Goal: Task Accomplishment & Management: Manage account settings

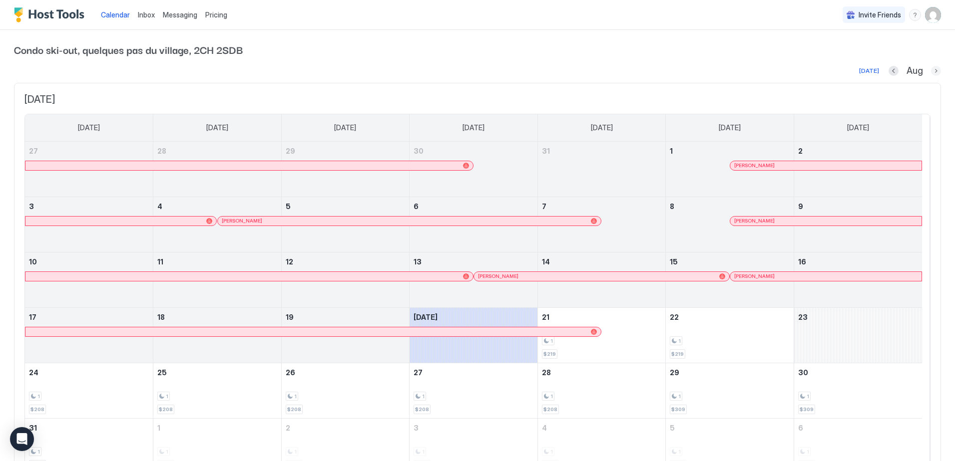
click at [931, 72] on button "Next month" at bounding box center [936, 71] width 10 height 10
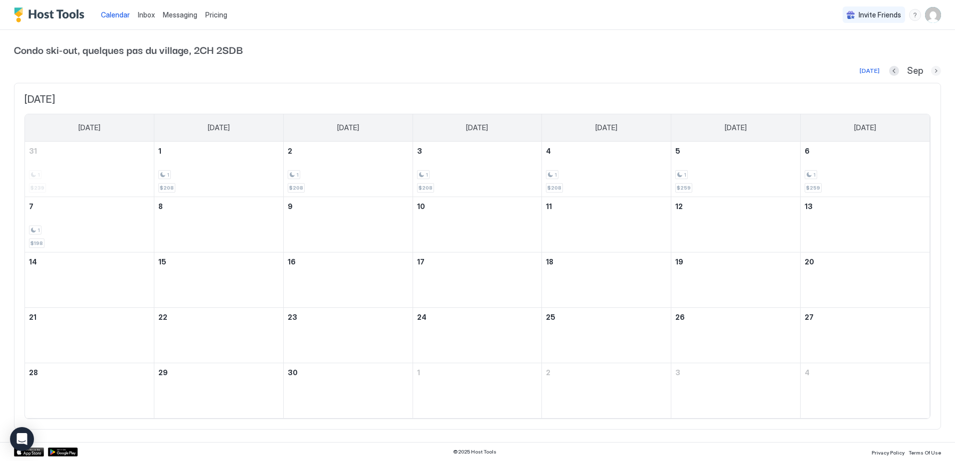
click at [935, 71] on button "Next month" at bounding box center [936, 71] width 10 height 10
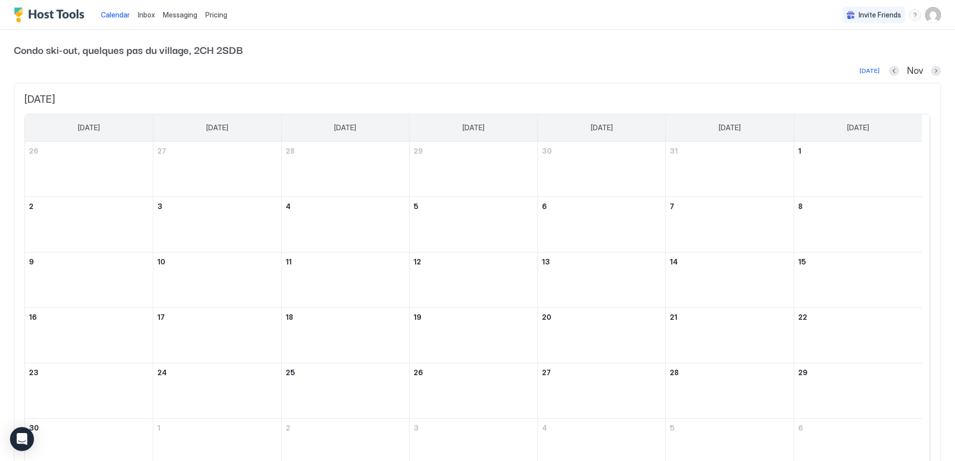
click at [921, 74] on div "Nov" at bounding box center [915, 70] width 52 height 11
click at [931, 71] on button "Next month" at bounding box center [936, 71] width 10 height 10
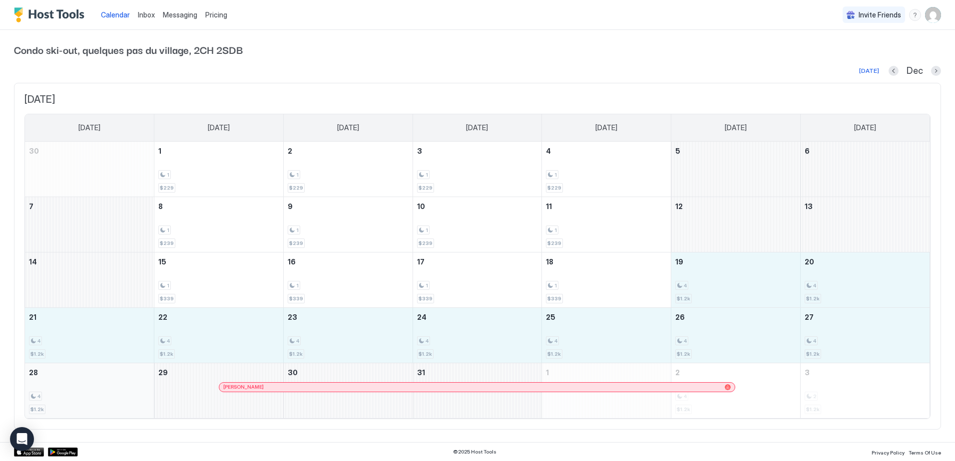
drag, startPoint x: 708, startPoint y: 276, endPoint x: 55, endPoint y: 408, distance: 666.5
click at [55, 408] on tbody "30 1 1 $229 2 1 $229 3 1 $229 4 1 $229 5 6 7 8 1 $239 9 1 $239 10 1 $239 11 1 $…" at bounding box center [477, 280] width 904 height 277
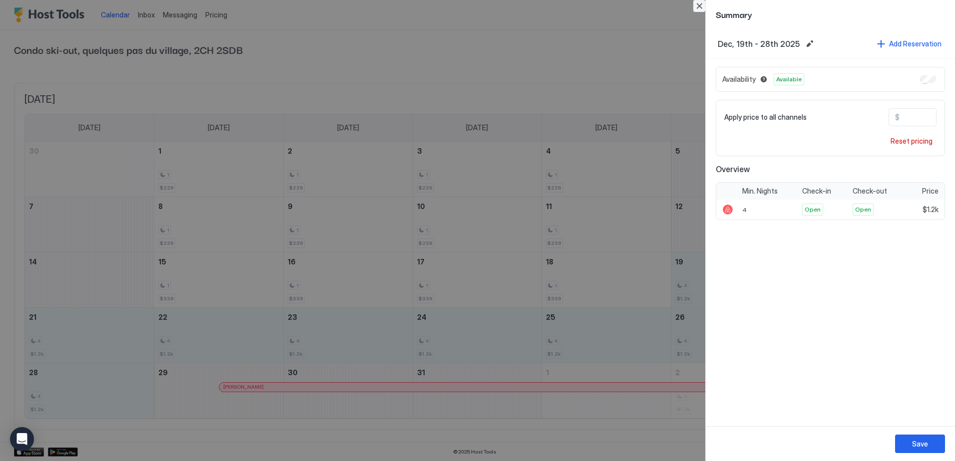
click at [699, 7] on button "Close" at bounding box center [699, 6] width 12 height 12
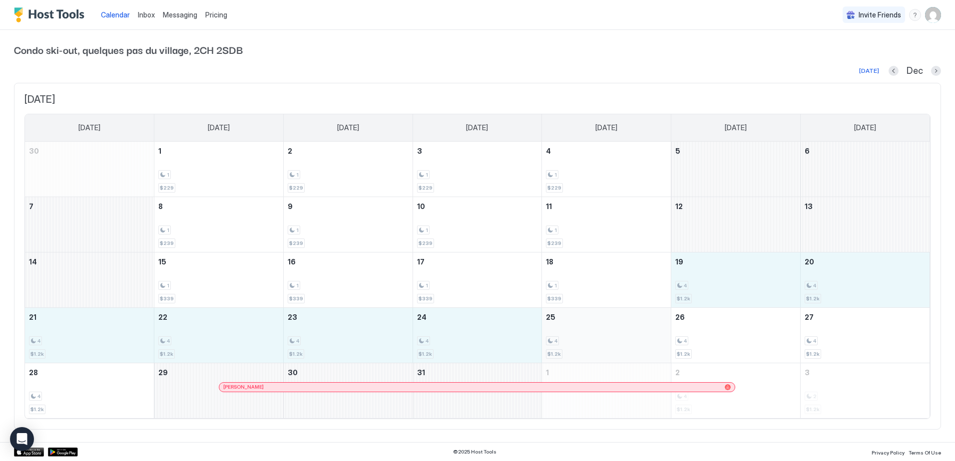
drag, startPoint x: 707, startPoint y: 274, endPoint x: 599, endPoint y: 339, distance: 125.7
click at [599, 339] on tbody "30 1 1 $229 2 1 $229 3 1 $229 4 1 $229 5 6 7 8 1 $239 9 1 $239 10 1 $239 11 1 $…" at bounding box center [477, 280] width 904 height 277
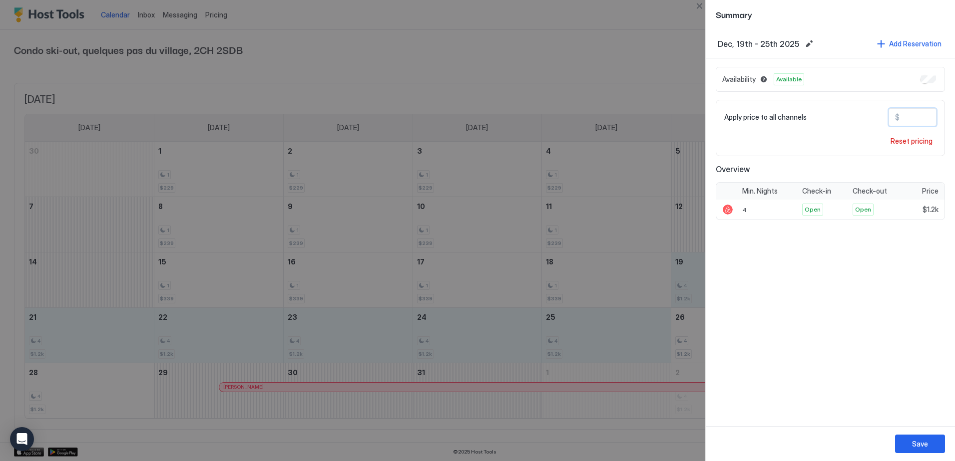
drag, startPoint x: 928, startPoint y: 119, endPoint x: 907, endPoint y: 123, distance: 21.3
click at [907, 123] on input "****" at bounding box center [939, 117] width 80 height 17
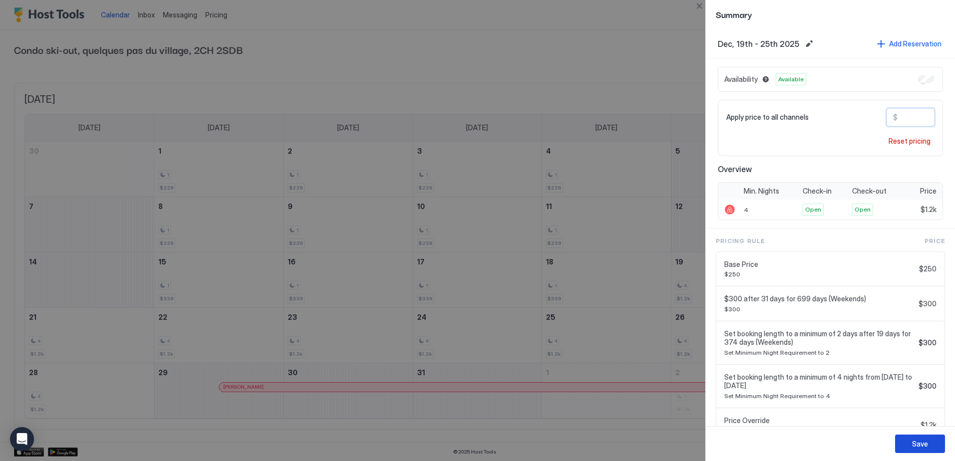
type input "****"
click at [923, 445] on div "Save" at bounding box center [920, 444] width 16 height 10
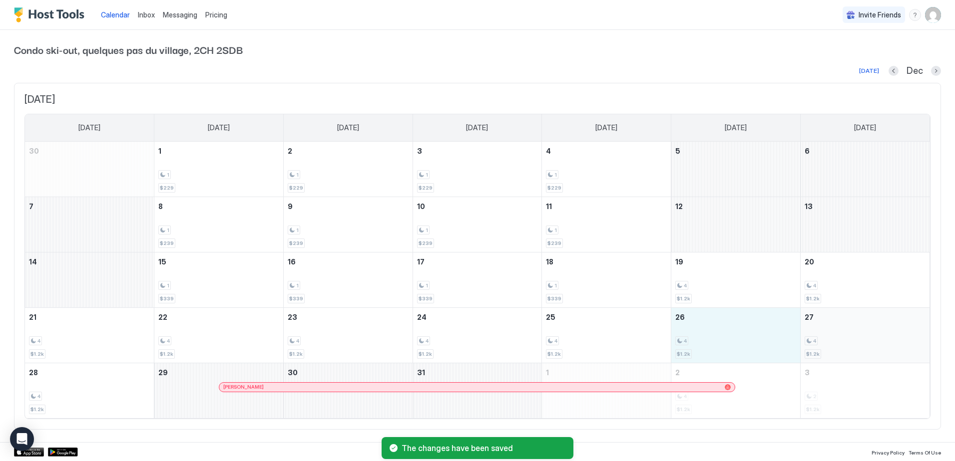
drag, startPoint x: 712, startPoint y: 341, endPoint x: 849, endPoint y: 335, distance: 137.0
click at [849, 335] on tr "21 4 $1.2k 22 4 $1.2k 23 4 $1.2k 24 4 $1.2k 25 4 $1.2k 26 4 $1.2k 27 4 $1.2k" at bounding box center [477, 335] width 904 height 55
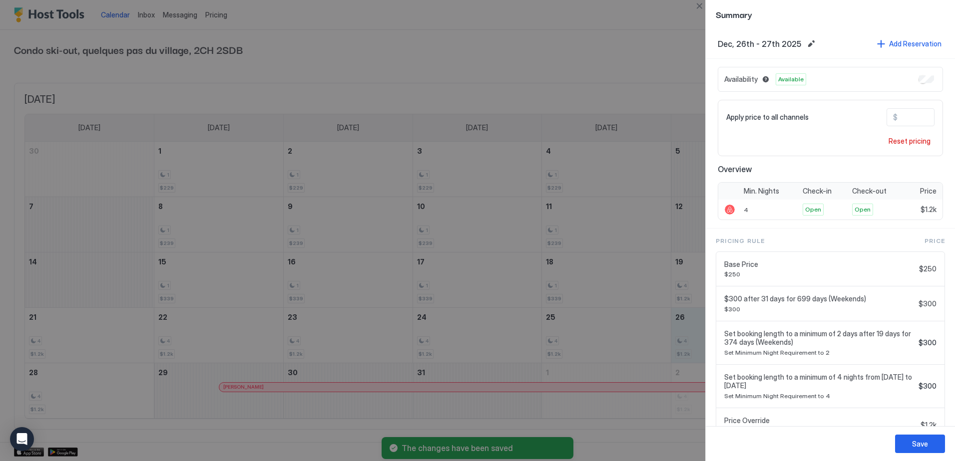
click at [653, 65] on div at bounding box center [477, 230] width 955 height 461
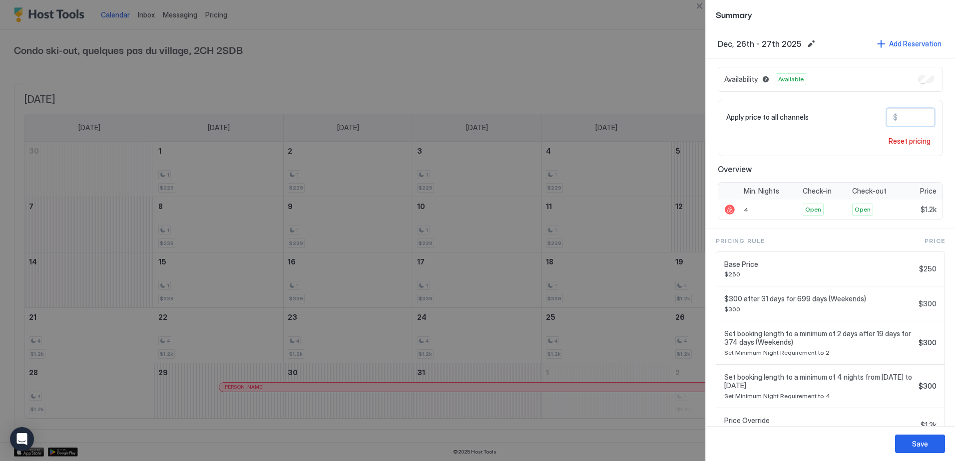
drag, startPoint x: 914, startPoint y: 118, endPoint x: 901, endPoint y: 115, distance: 13.4
click at [901, 115] on input "****" at bounding box center [937, 117] width 80 height 17
click at [929, 444] on button "Save" at bounding box center [920, 444] width 50 height 18
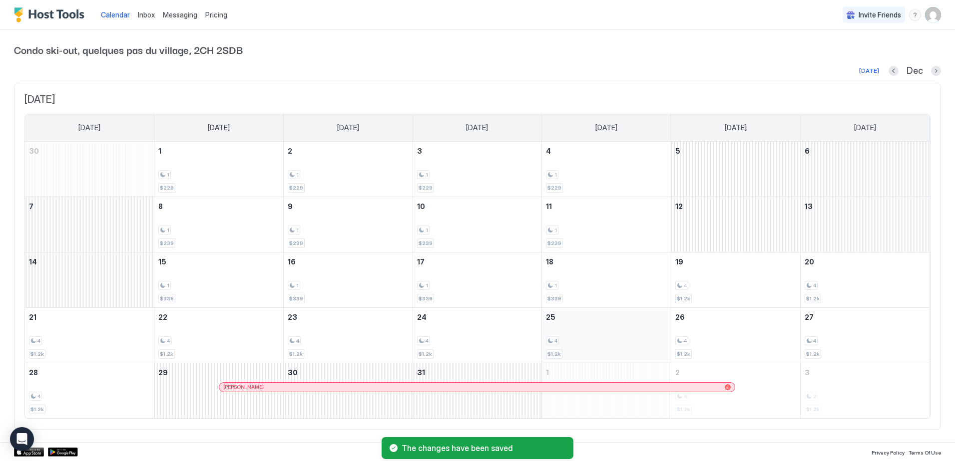
click at [589, 337] on div "4" at bounding box center [606, 341] width 121 height 9
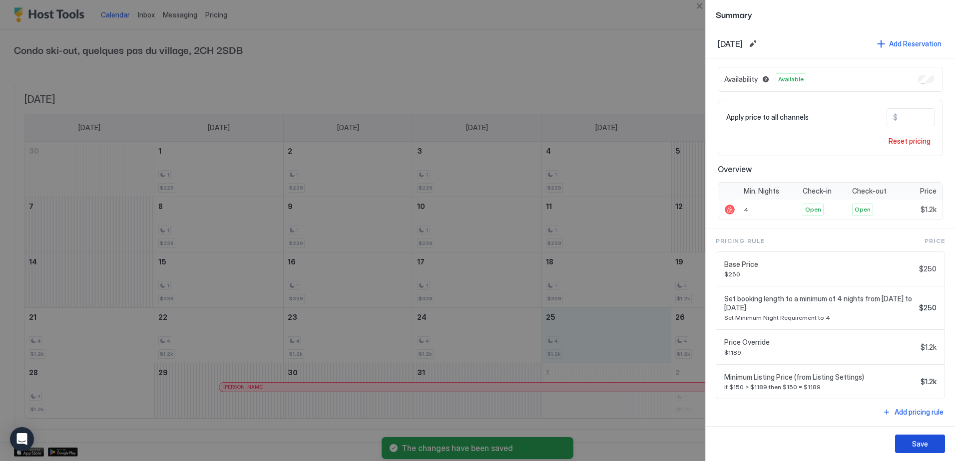
click at [914, 440] on div "Save" at bounding box center [920, 444] width 16 height 10
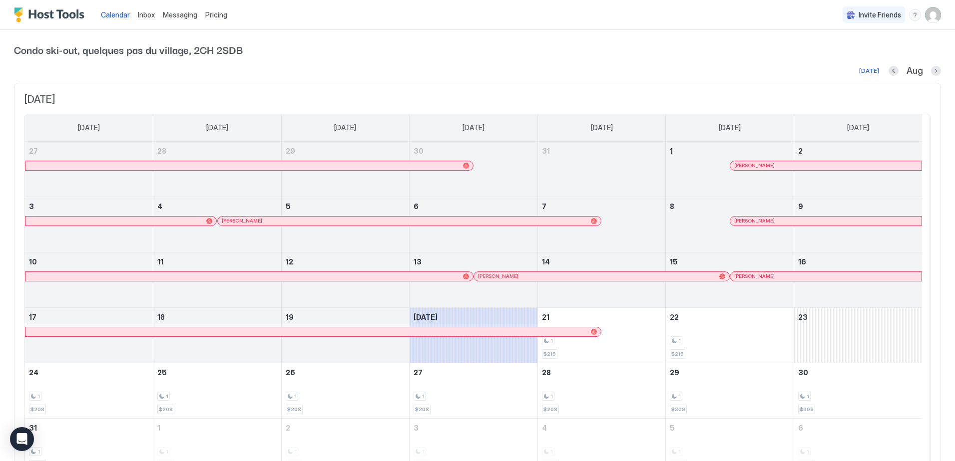
click at [214, 10] on span "Pricing" at bounding box center [216, 14] width 22 height 9
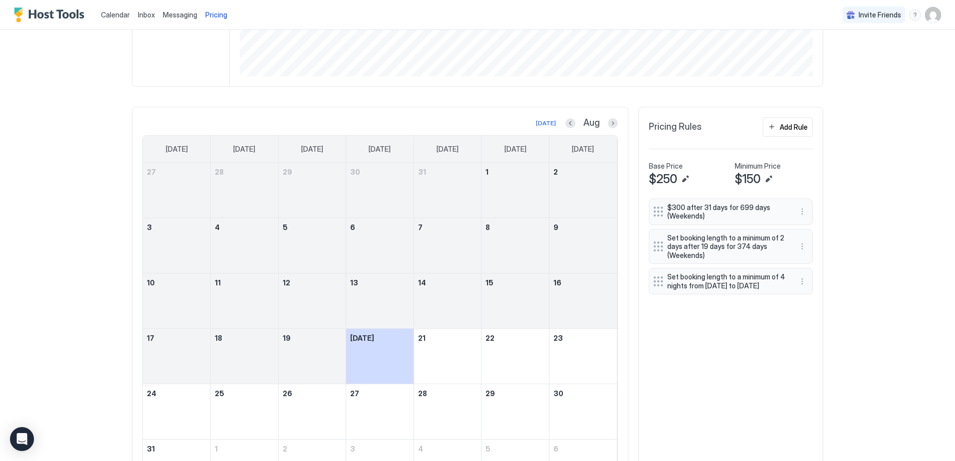
scroll to position [300, 0]
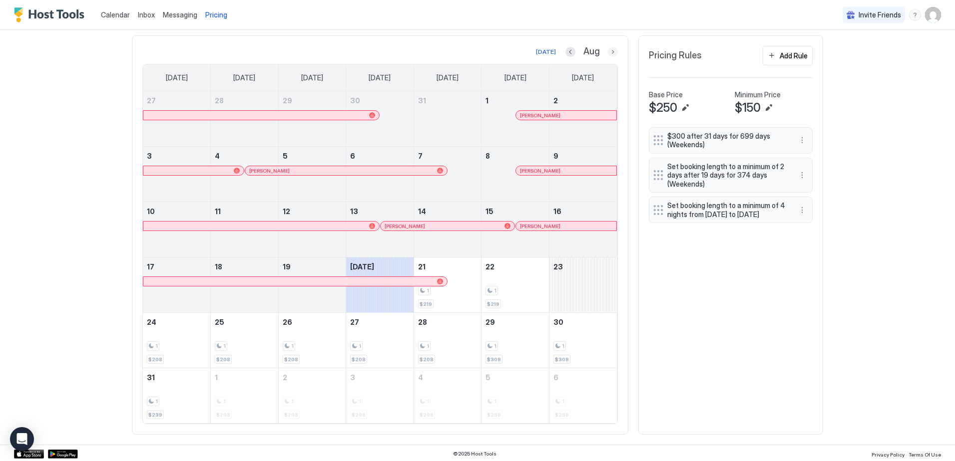
click at [611, 51] on button "Next month" at bounding box center [613, 52] width 10 height 10
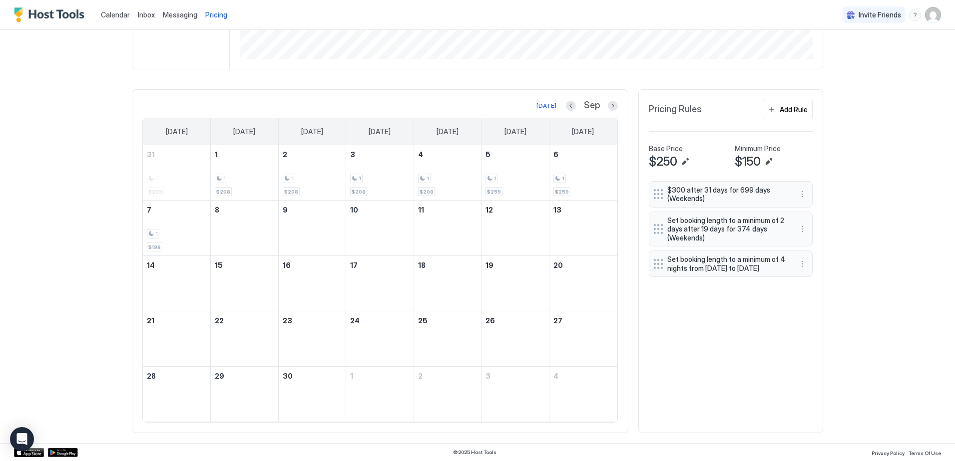
scroll to position [246, 0]
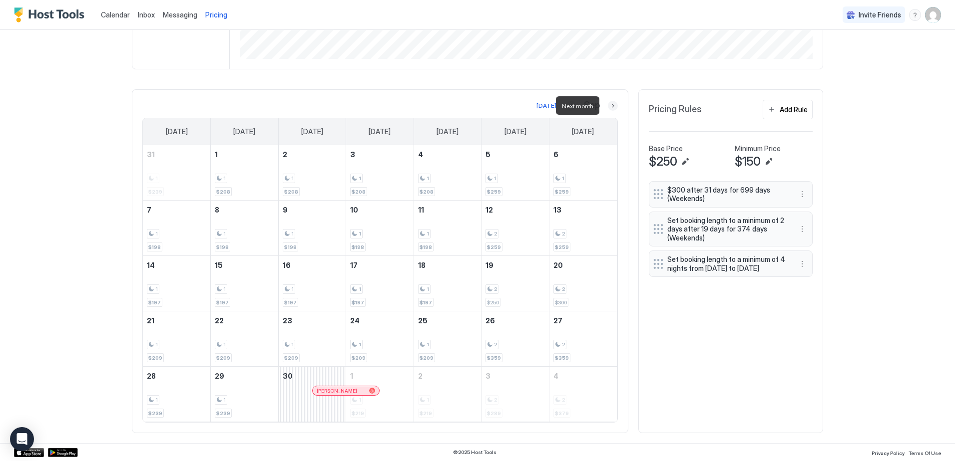
click at [612, 105] on button "Next month" at bounding box center [613, 106] width 10 height 10
click at [608, 106] on button "Next month" at bounding box center [613, 106] width 10 height 10
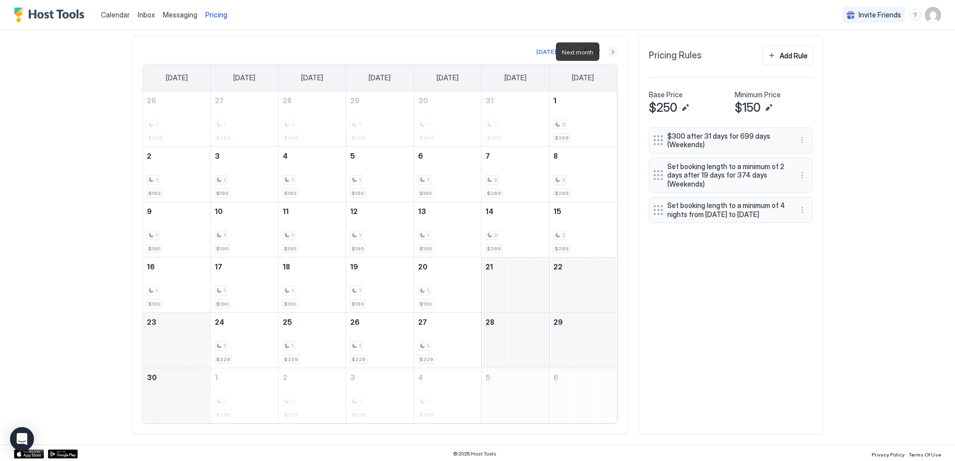
click at [608, 52] on button "Next month" at bounding box center [613, 52] width 10 height 10
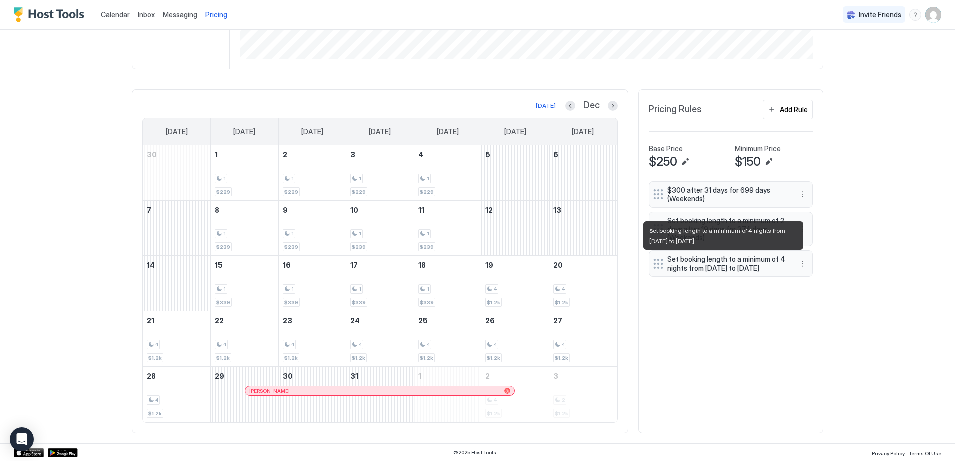
click at [726, 270] on span "Set booking length to a minimum of 4 nights from [DATE] to [DATE]" at bounding box center [726, 263] width 119 height 17
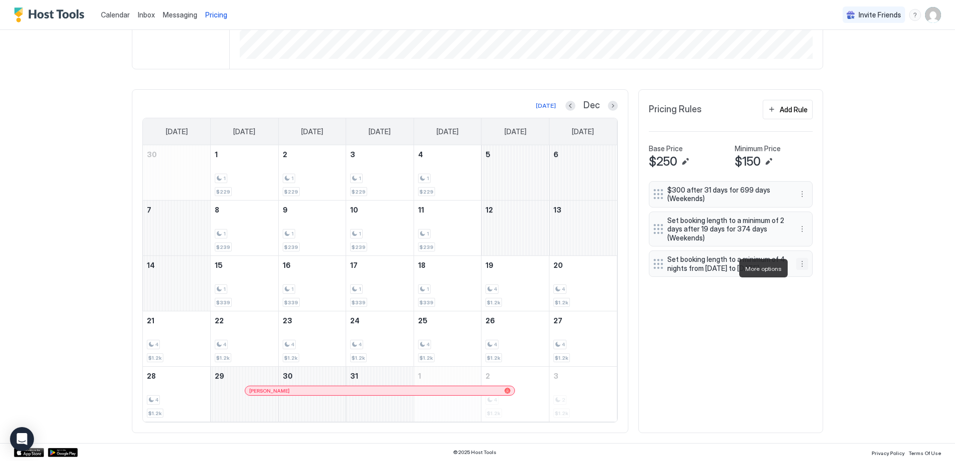
click at [796, 270] on button "More options" at bounding box center [802, 264] width 12 height 12
click at [803, 279] on div "Edit" at bounding box center [808, 282] width 22 height 7
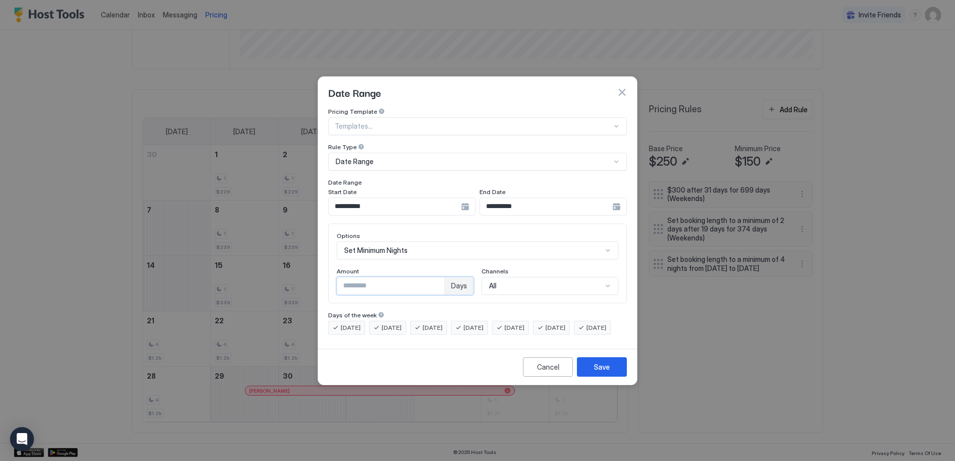
type input "*"
click at [434, 278] on input "*" at bounding box center [390, 286] width 107 height 17
click at [610, 376] on button "Save" at bounding box center [602, 367] width 50 height 19
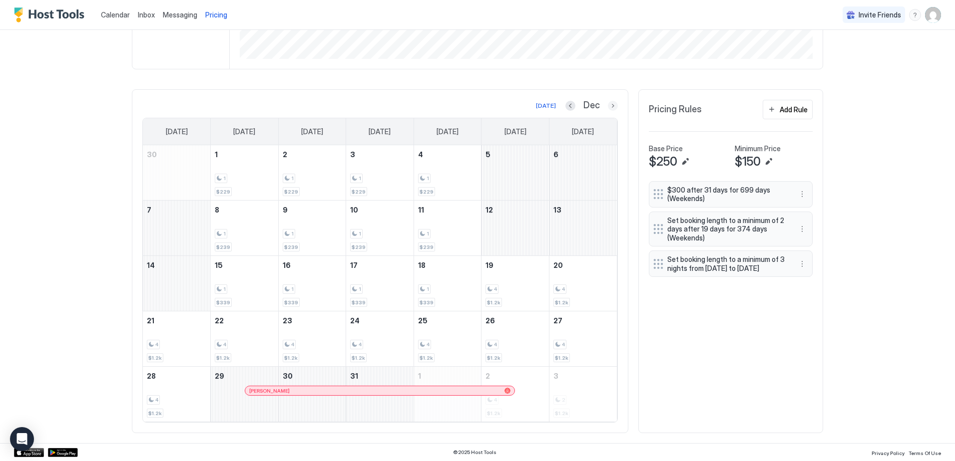
click at [608, 104] on button "Next month" at bounding box center [613, 106] width 10 height 10
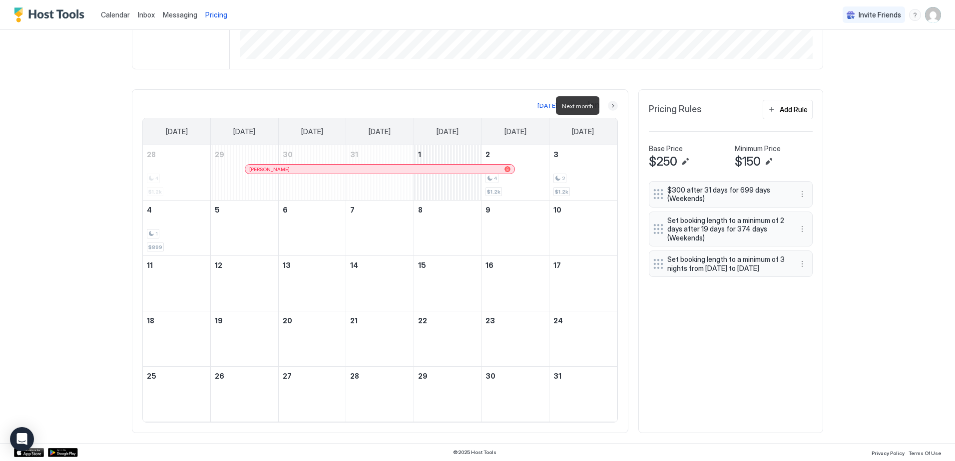
click at [608, 104] on button "Next month" at bounding box center [613, 106] width 10 height 10
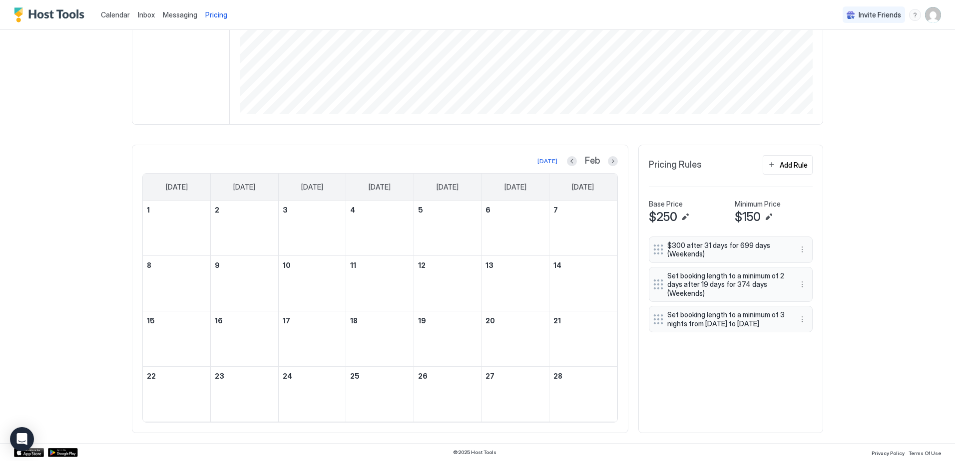
scroll to position [190, 0]
click at [614, 159] on button "Next month" at bounding box center [613, 161] width 10 height 10
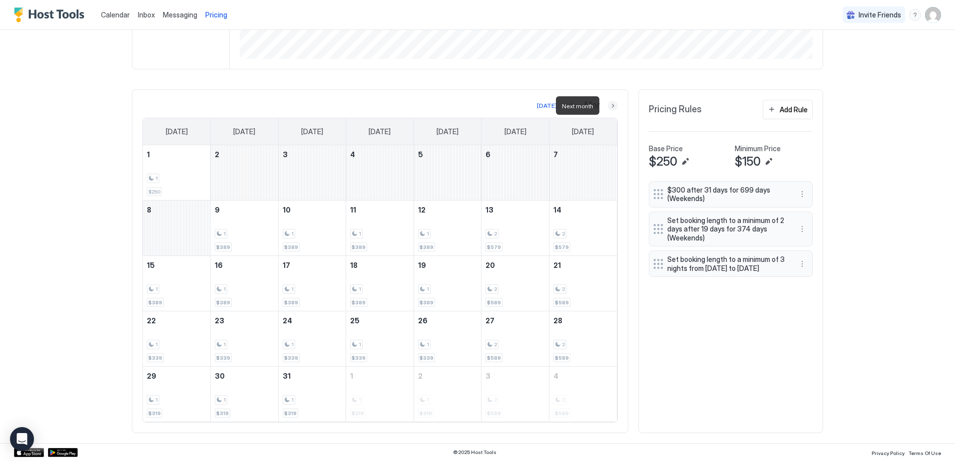
click at [608, 106] on button "Next month" at bounding box center [613, 106] width 10 height 10
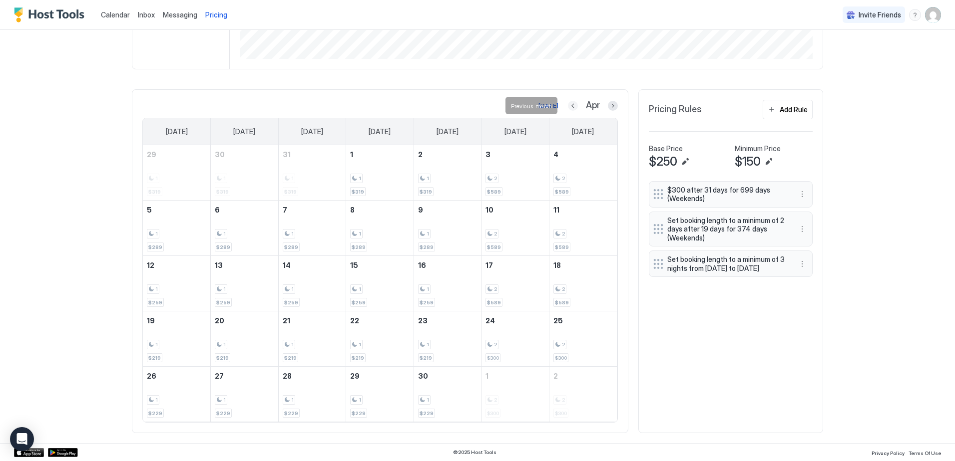
click at [573, 105] on button "Previous month" at bounding box center [573, 106] width 10 height 10
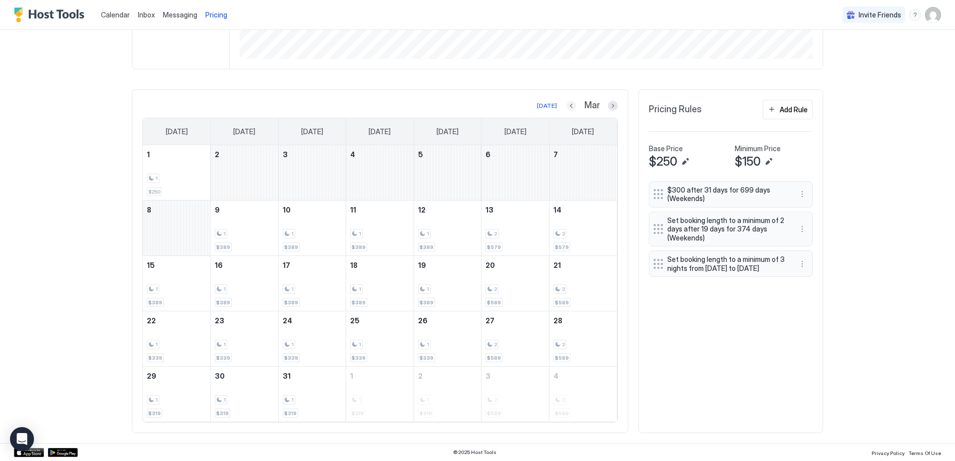
click at [570, 106] on button "Previous month" at bounding box center [571, 106] width 10 height 10
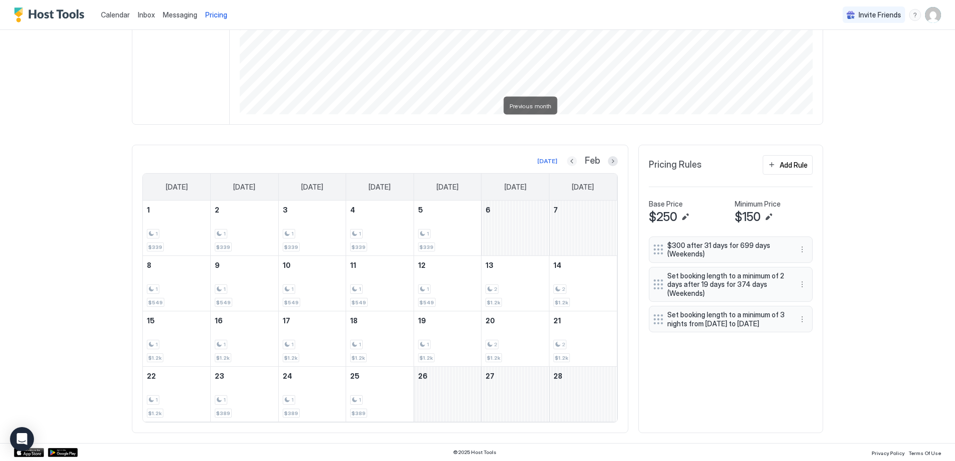
scroll to position [190, 0]
click at [567, 164] on button "Previous month" at bounding box center [572, 161] width 10 height 10
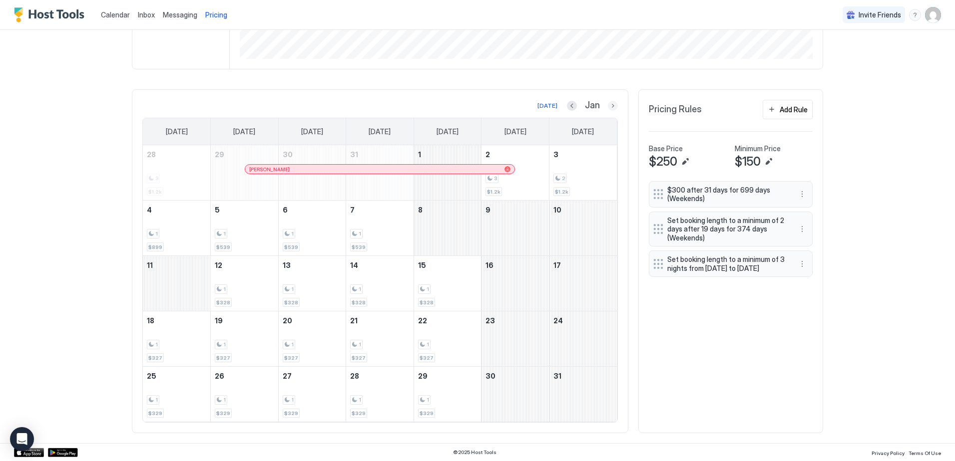
click at [612, 103] on button "Next month" at bounding box center [613, 106] width 10 height 10
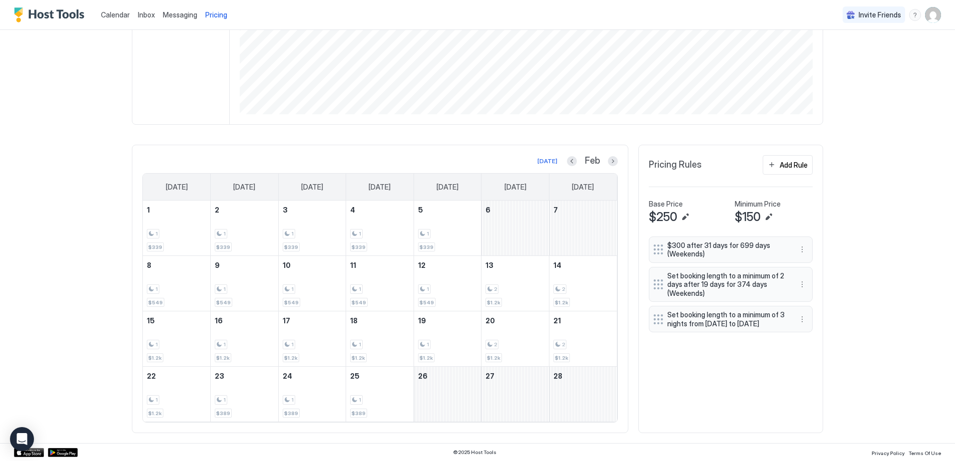
scroll to position [190, 0]
click at [567, 163] on button "Previous month" at bounding box center [572, 161] width 10 height 10
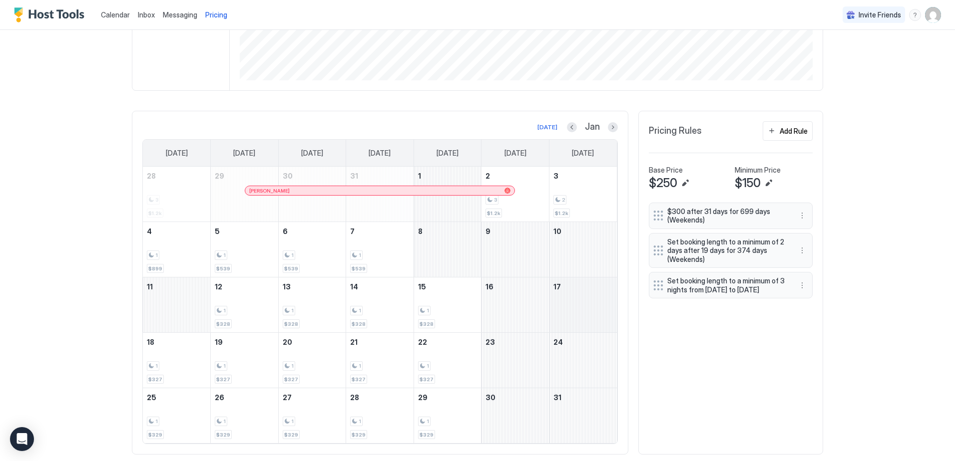
scroll to position [246, 0]
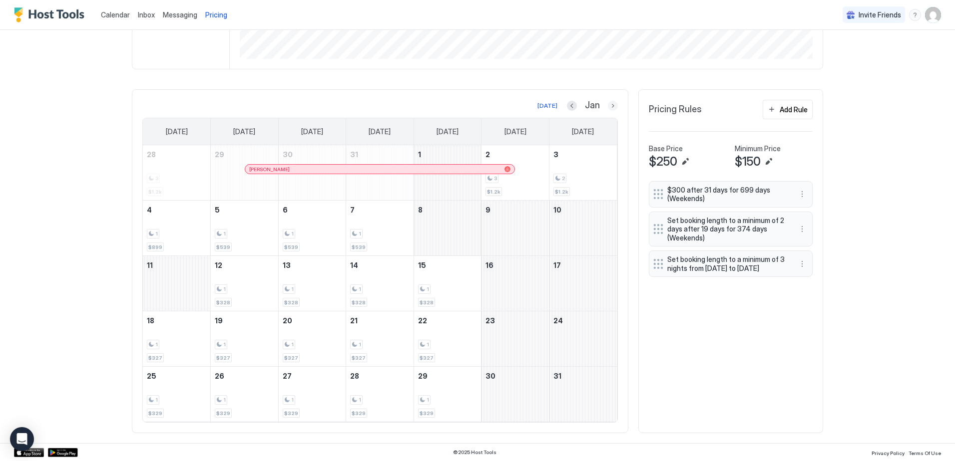
click at [612, 106] on button "Next month" at bounding box center [613, 106] width 10 height 10
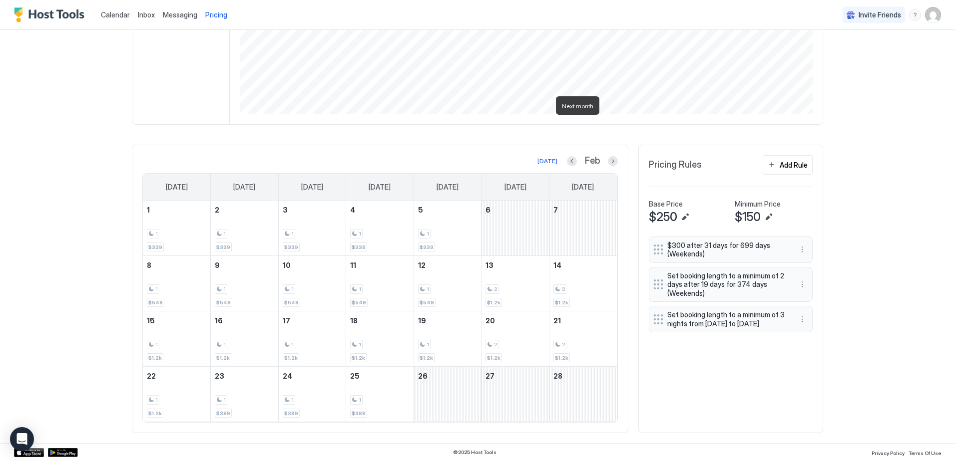
scroll to position [190, 0]
click at [611, 167] on div "[DATE] Feb [DATE] [DATE] [DATE] [DATE] [DATE] [DATE] [DATE] 1 1 $339 2 1 $339 3…" at bounding box center [379, 289] width 475 height 268
click at [610, 163] on button "Next month" at bounding box center [613, 161] width 10 height 10
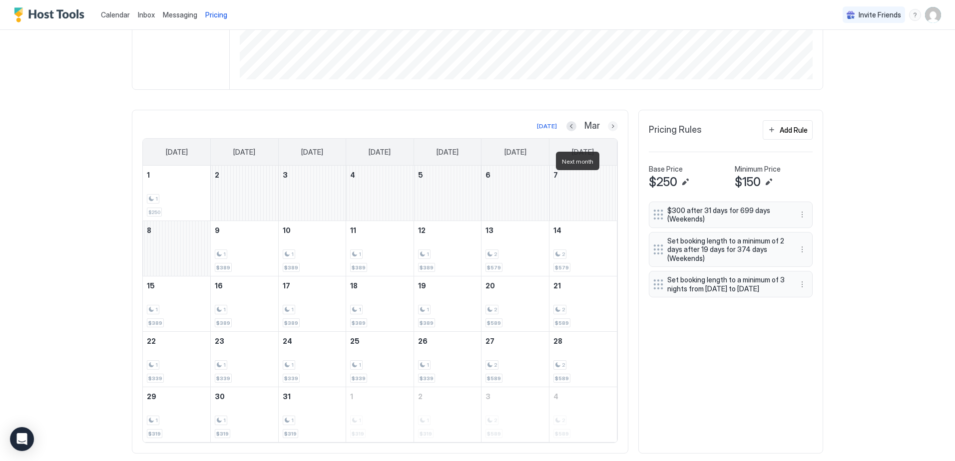
scroll to position [240, 0]
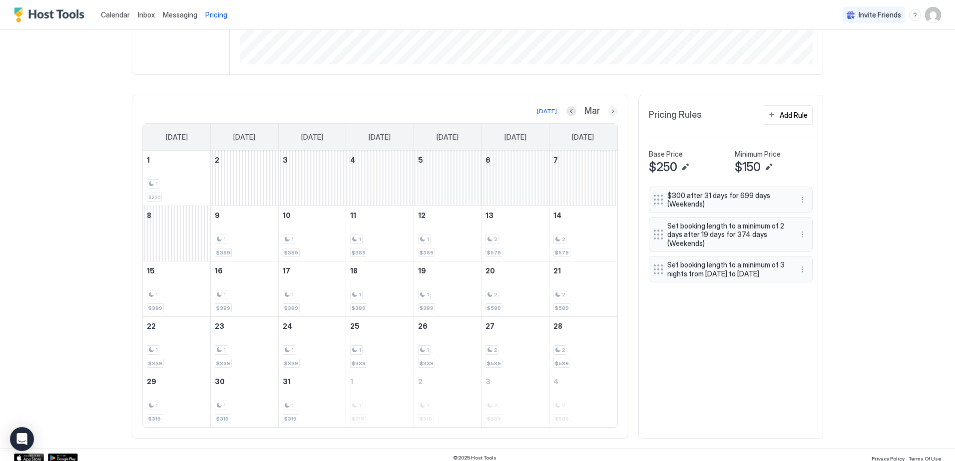
click at [608, 112] on button "Next month" at bounding box center [613, 111] width 10 height 10
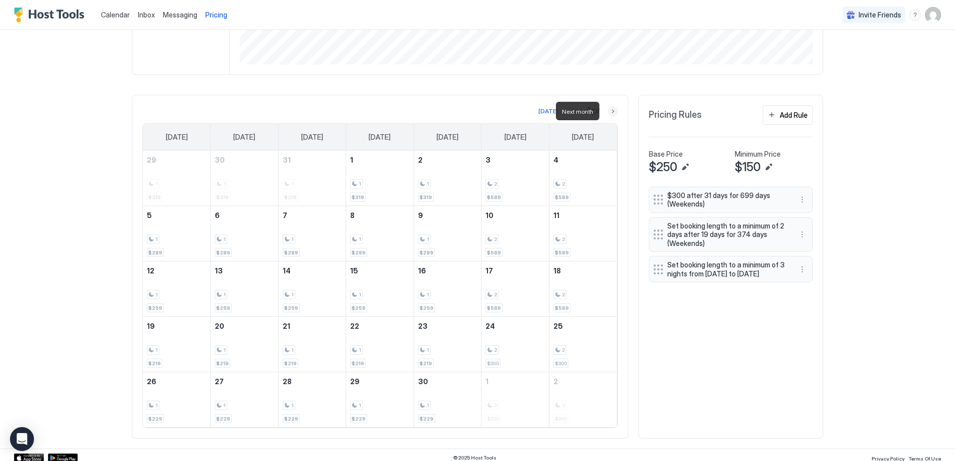
click at [608, 112] on button "Next month" at bounding box center [613, 111] width 10 height 10
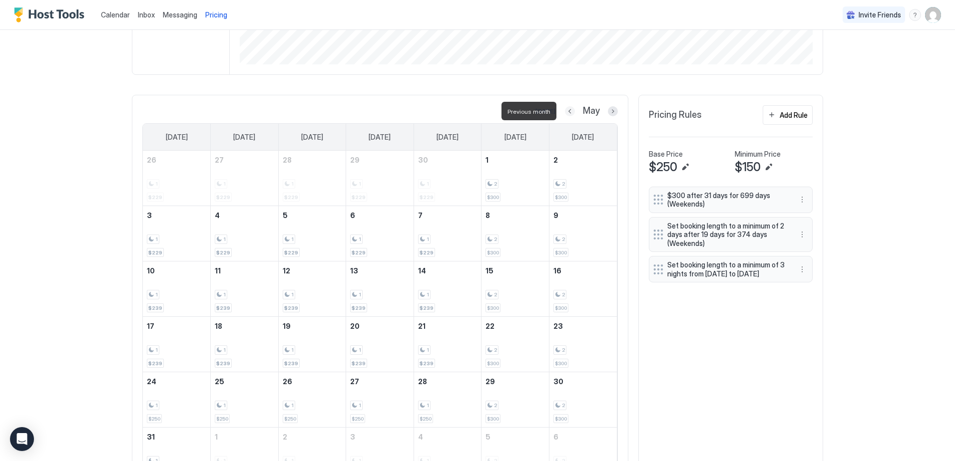
click at [568, 112] on button "Previous month" at bounding box center [570, 111] width 10 height 10
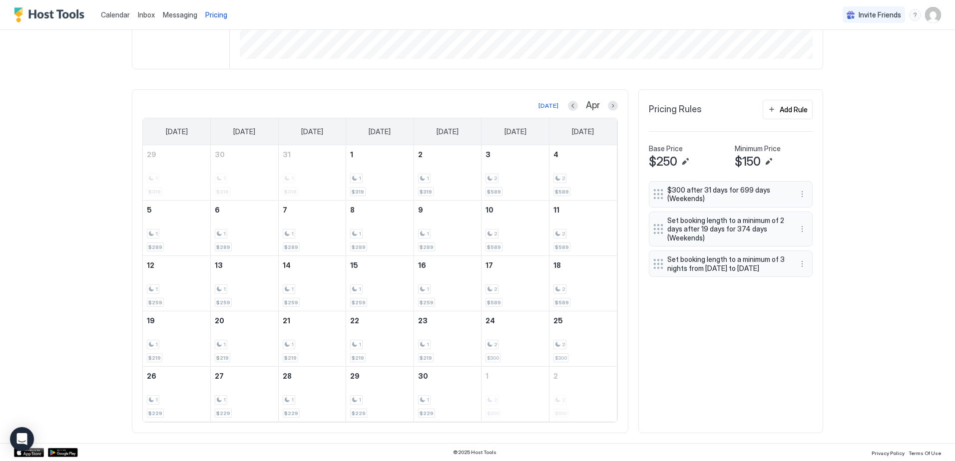
scroll to position [0, 0]
